Goal: Task Accomplishment & Management: Manage account settings

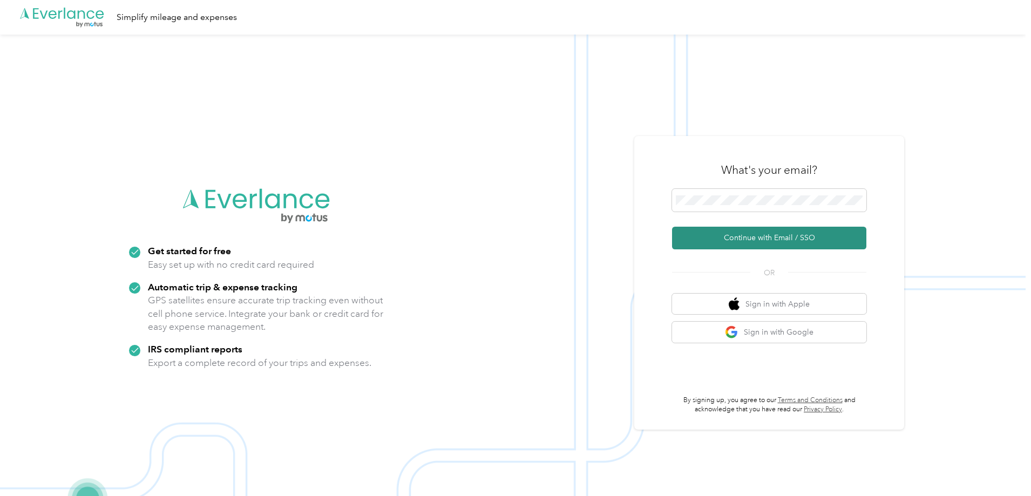
click at [768, 239] on button "Continue with Email / SSO" at bounding box center [769, 238] width 194 height 23
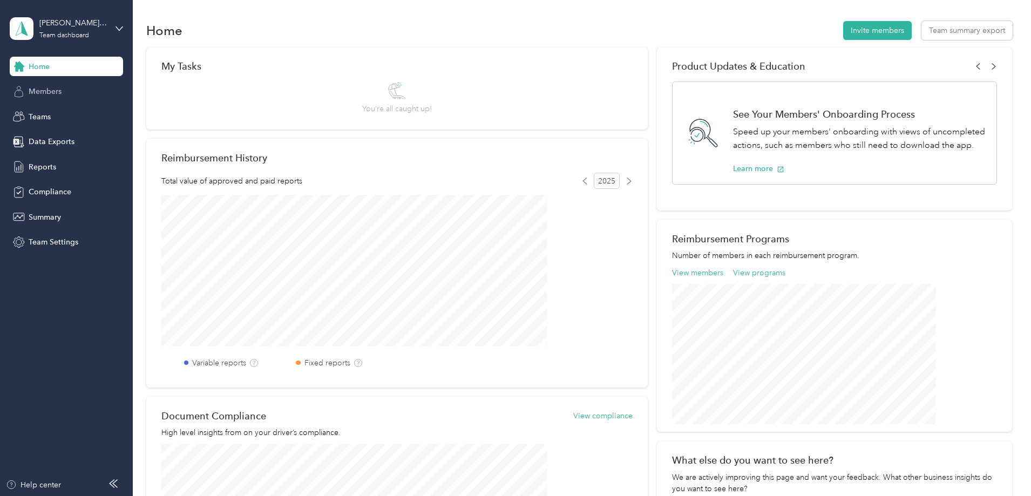
click at [45, 90] on span "Members" at bounding box center [45, 91] width 33 height 11
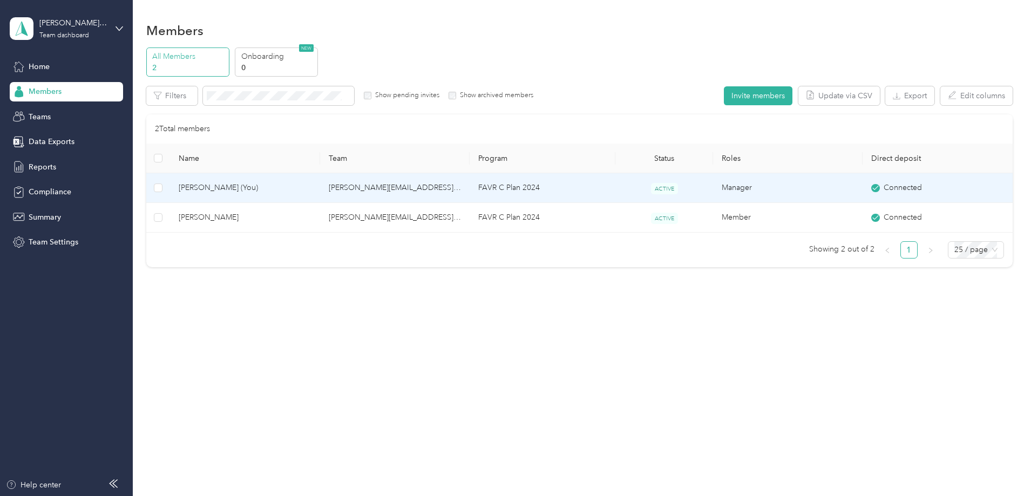
click at [269, 185] on span "Todd Daugherty (You)" at bounding box center [245, 188] width 132 height 12
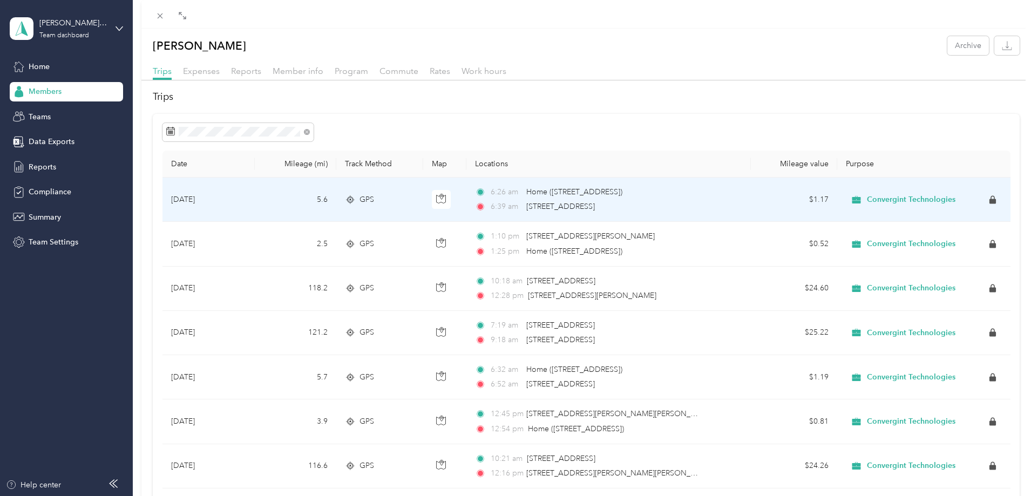
click at [883, 200] on span "Convergint Technologies" at bounding box center [911, 200] width 89 height 10
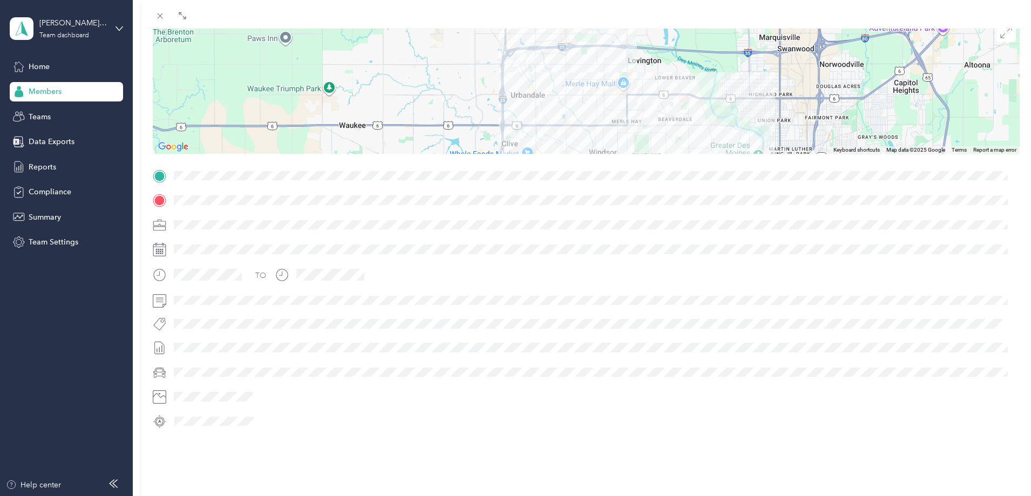
scroll to position [127, 0]
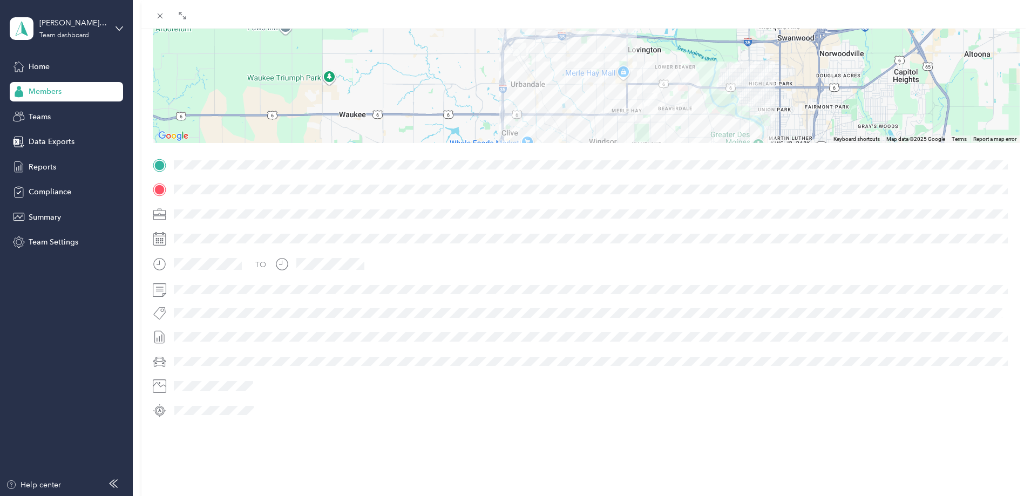
click at [187, 207] on div at bounding box center [595, 214] width 850 height 17
click at [185, 230] on div at bounding box center [595, 238] width 850 height 17
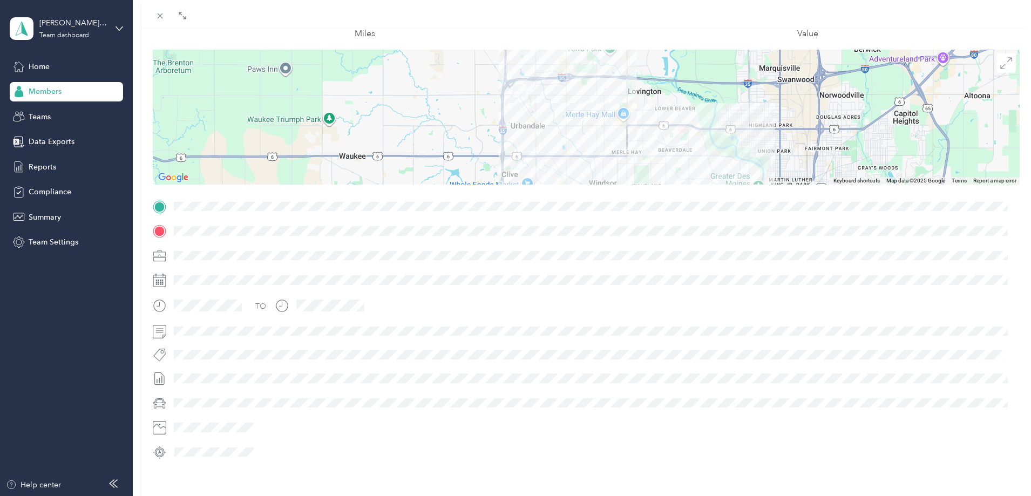
scroll to position [0, 0]
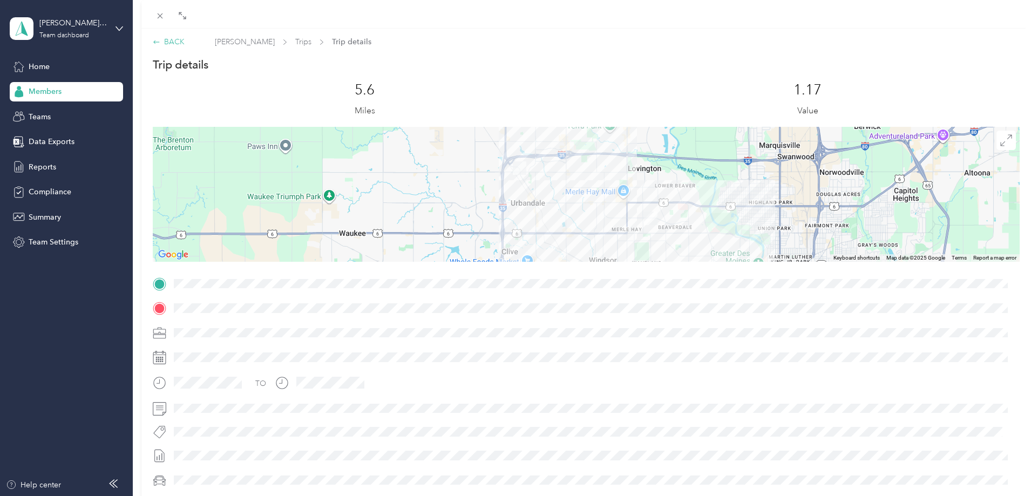
click at [178, 41] on div "BACK" at bounding box center [169, 41] width 32 height 11
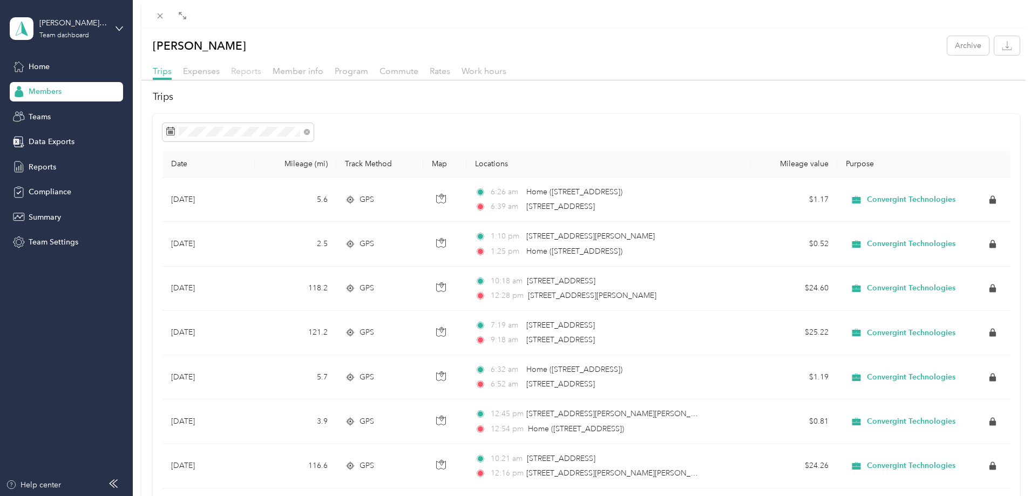
click at [246, 72] on span "Reports" at bounding box center [246, 71] width 30 height 10
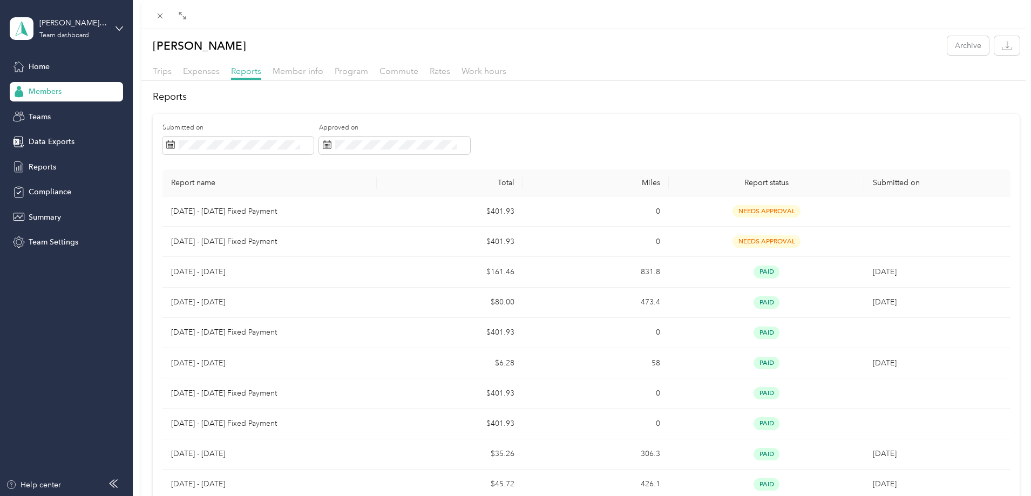
click at [42, 167] on div "Todd Daugherty Archive Trips Expenses Reports Member info Program Commute Rates…" at bounding box center [515, 248] width 1031 height 496
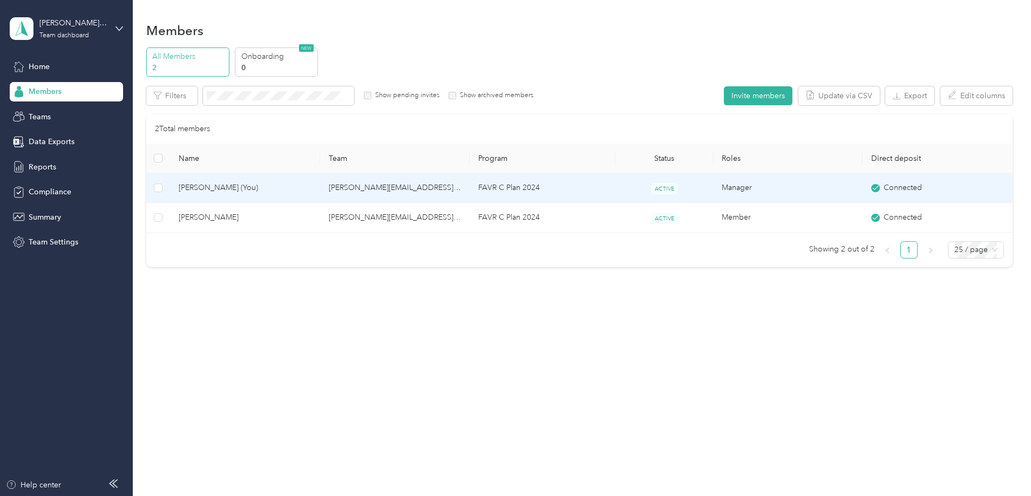
click at [305, 187] on span "Todd Daugherty (You)" at bounding box center [245, 188] width 132 height 12
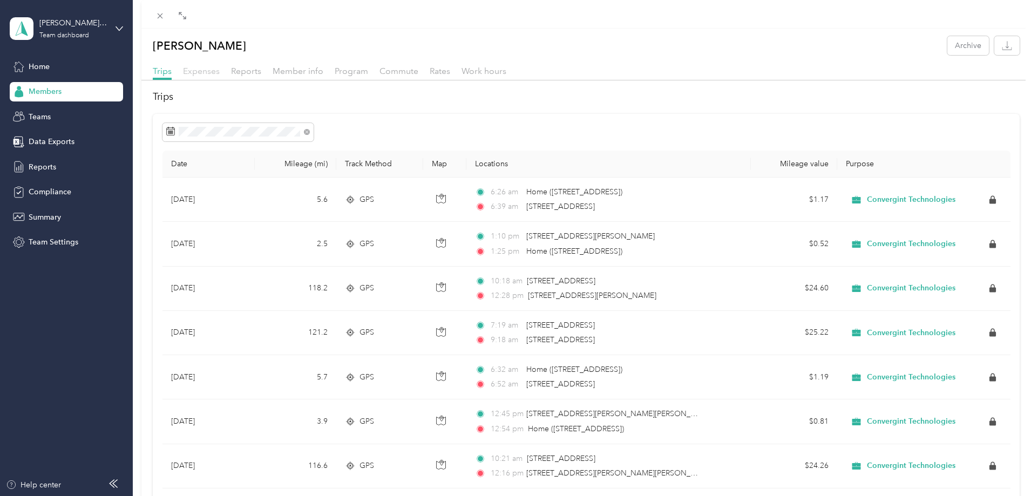
click at [197, 72] on span "Expenses" at bounding box center [201, 71] width 37 height 10
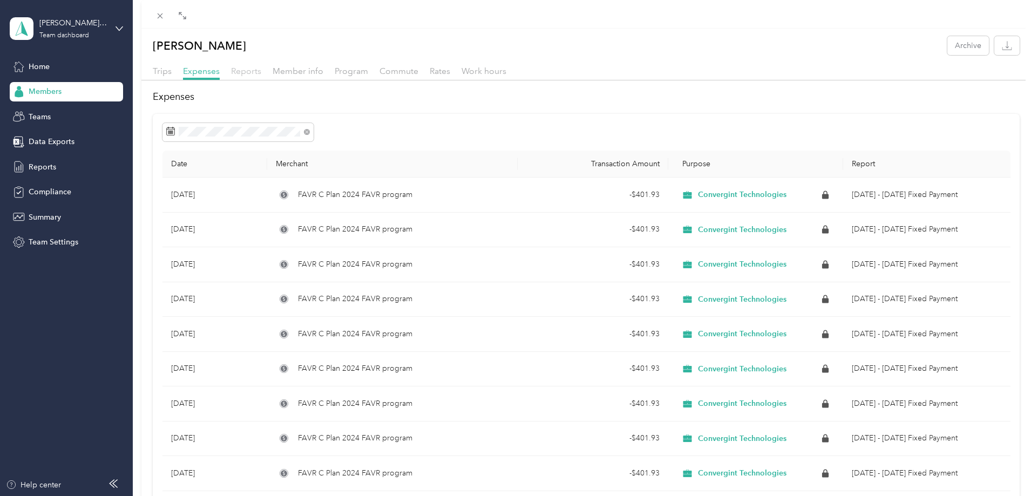
click at [248, 70] on span "Reports" at bounding box center [246, 71] width 30 height 10
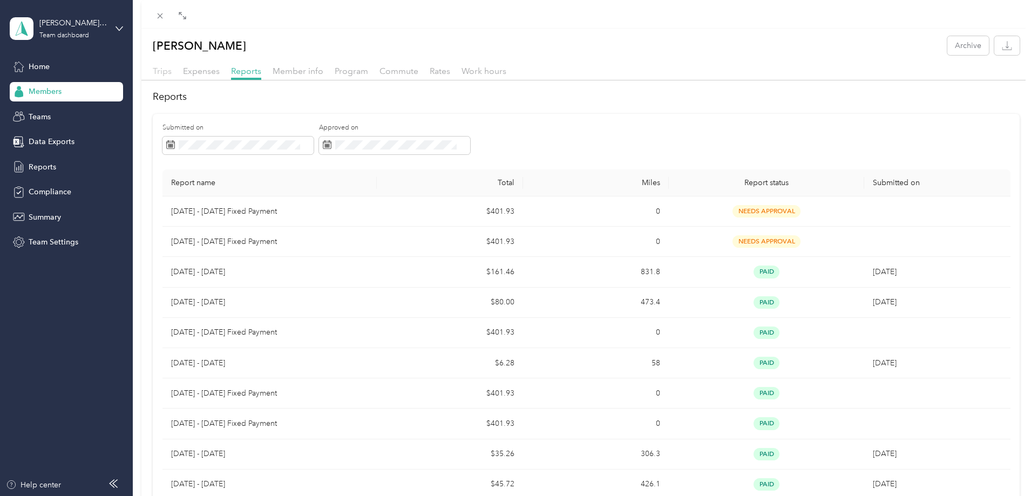
click at [161, 74] on span "Trips" at bounding box center [162, 71] width 19 height 10
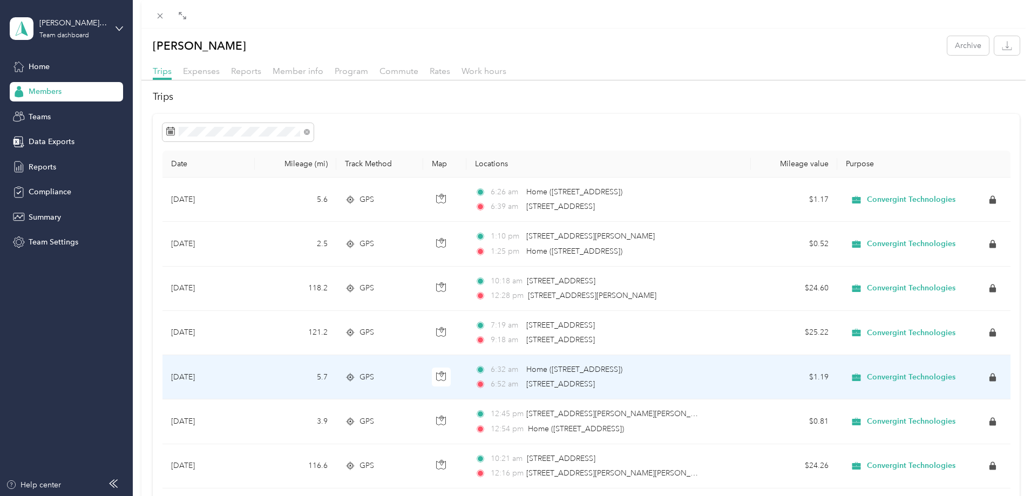
scroll to position [54, 0]
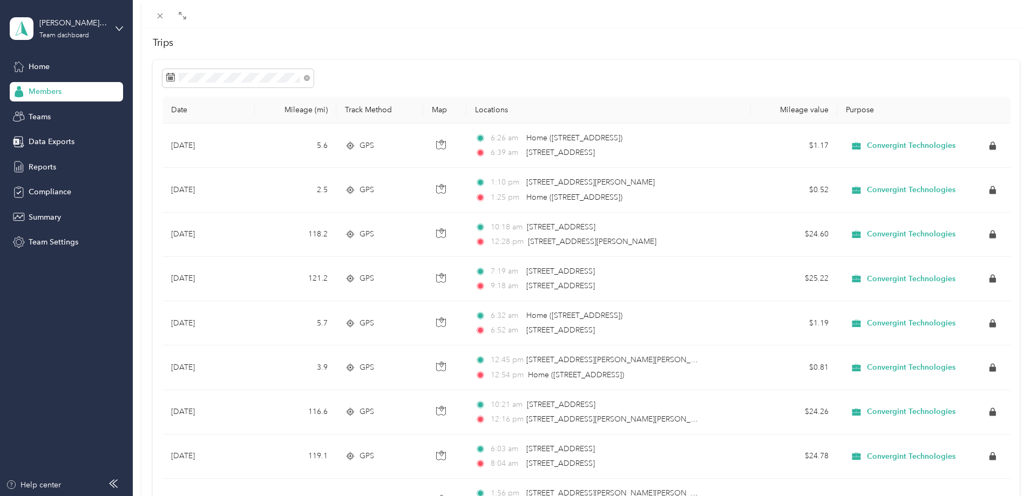
click at [41, 164] on div "Todd Daugherty Archive Trips Expenses Reports Member info Program Commute Rates…" at bounding box center [515, 248] width 1031 height 496
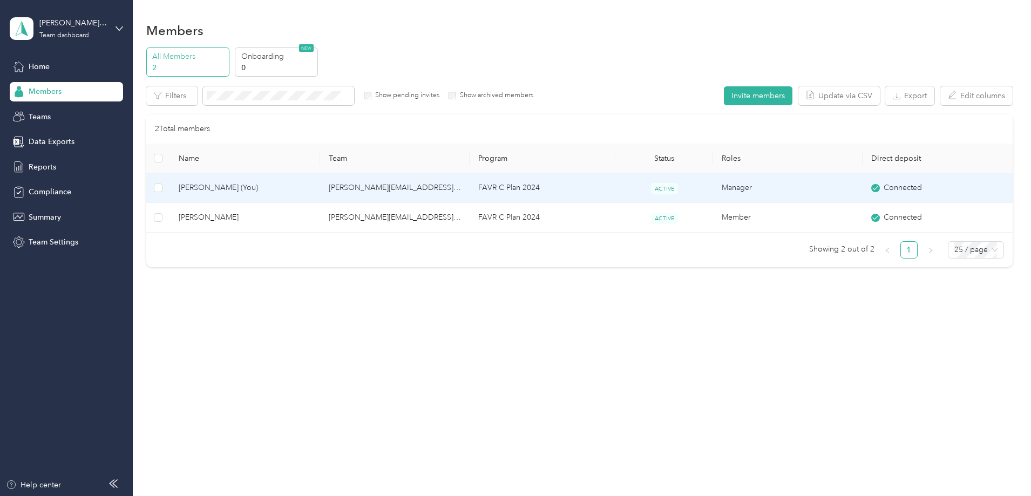
scroll to position [40, 0]
click at [266, 187] on span "Todd Daugherty (You)" at bounding box center [245, 188] width 132 height 12
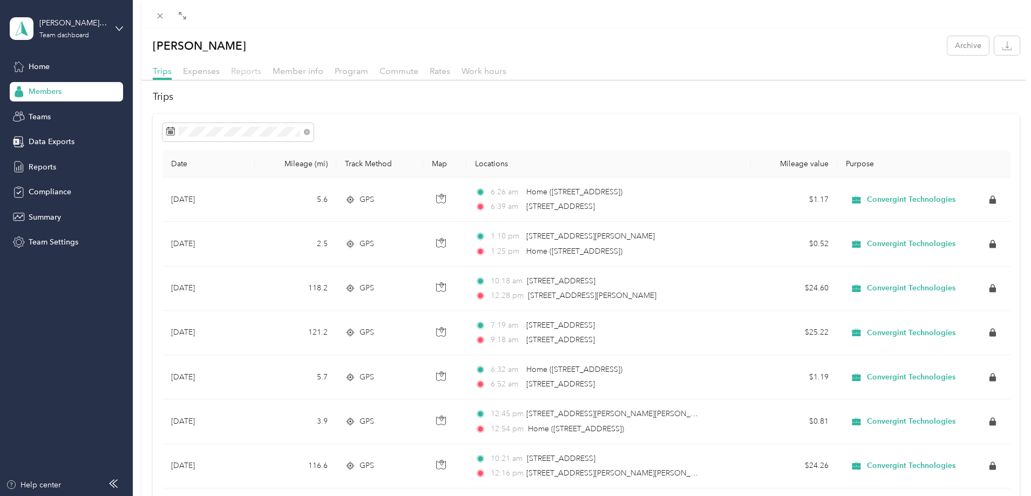
click at [244, 71] on span "Reports" at bounding box center [246, 71] width 30 height 10
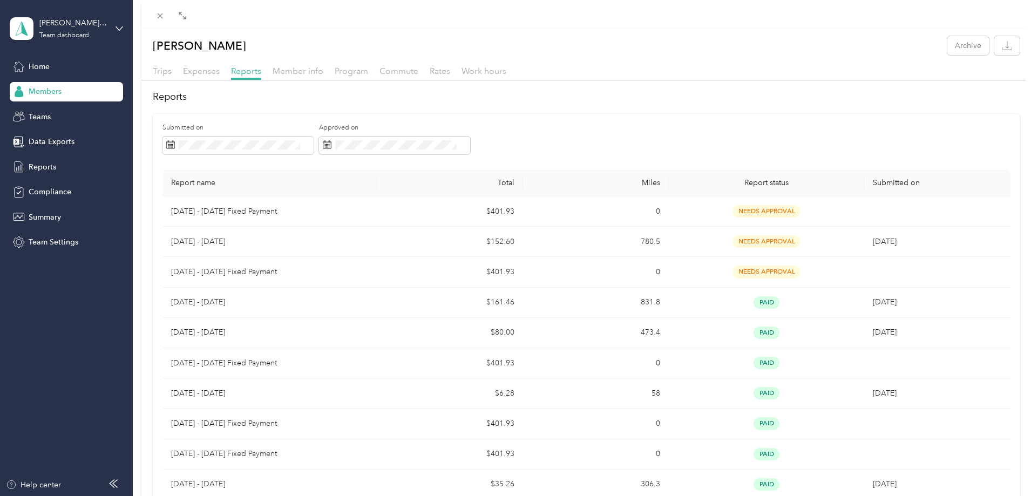
click at [62, 29] on div "Todd Daugherty Archive Trips Expenses Reports Member info Program Commute Rates…" at bounding box center [515, 248] width 1031 height 496
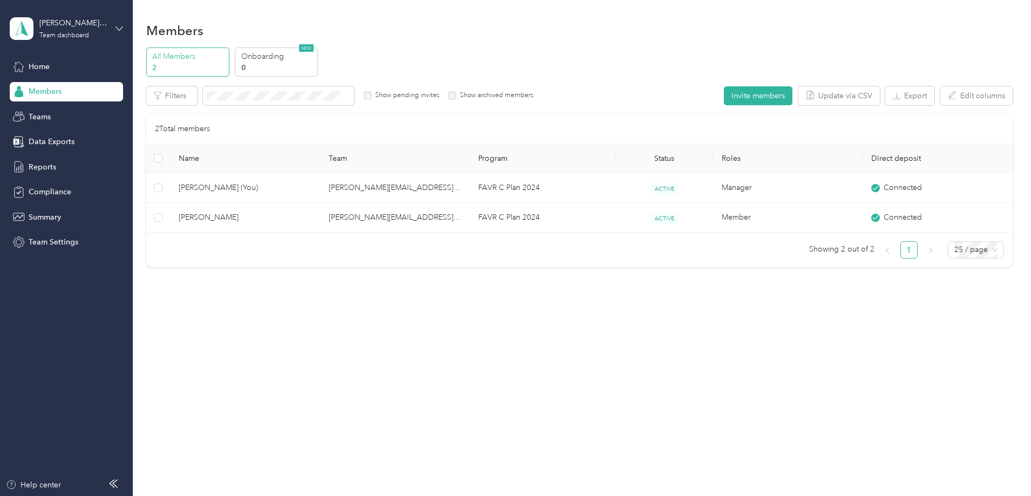
click at [122, 26] on icon at bounding box center [120, 29] width 8 height 8
click at [52, 137] on div "Log out" at bounding box center [40, 137] width 42 height 11
